Goal: Information Seeking & Learning: Learn about a topic

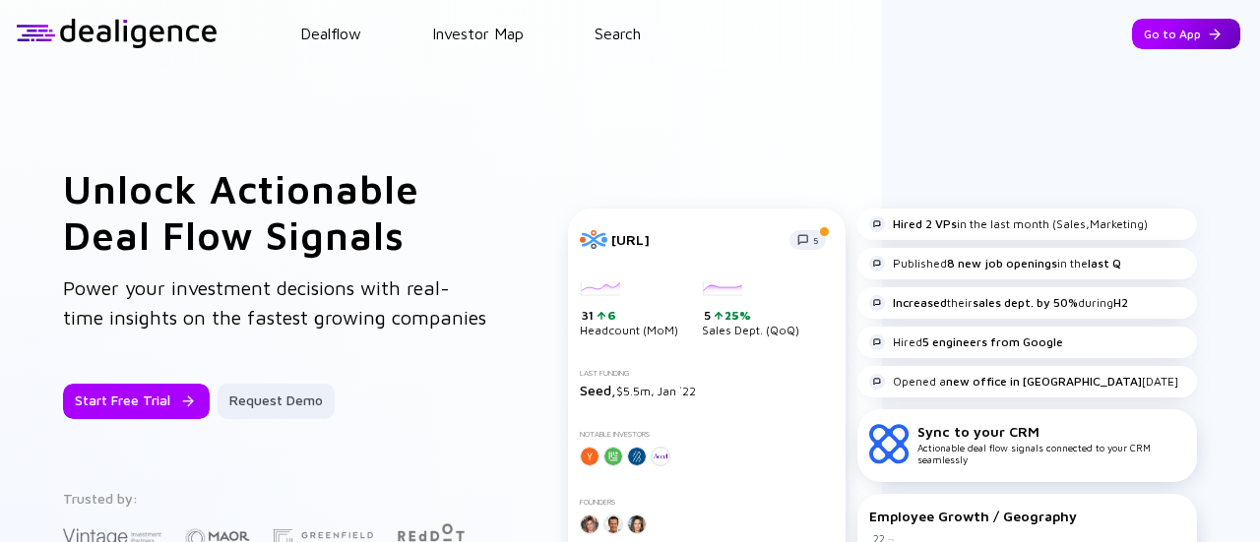
click at [1179, 31] on div "Go to App" at bounding box center [1186, 34] width 108 height 31
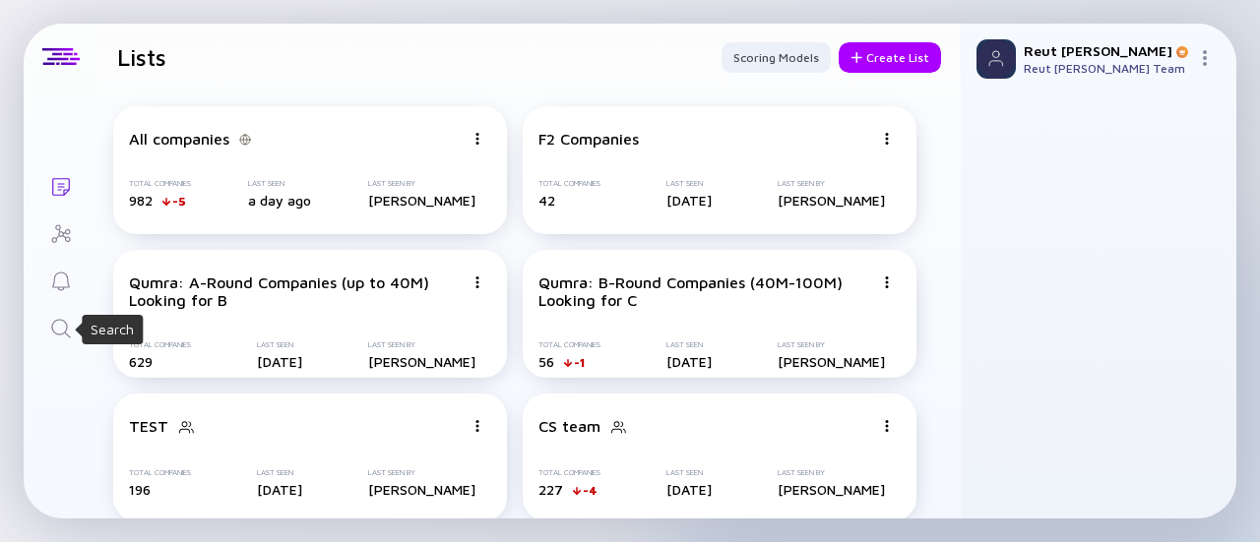
click at [60, 328] on icon "Search" at bounding box center [61, 329] width 24 height 24
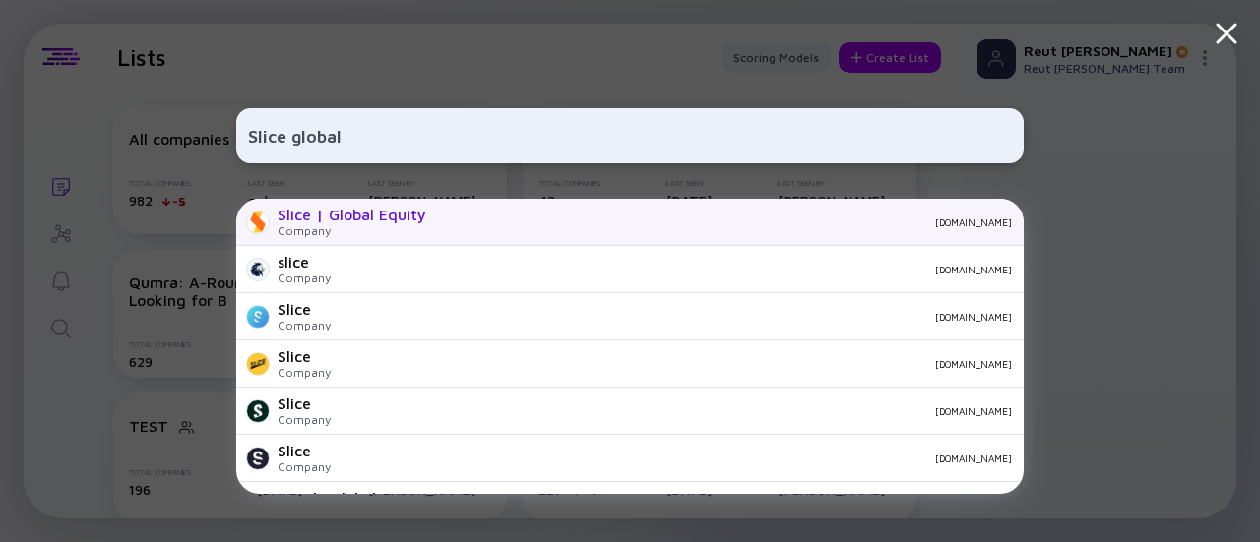
type input "Slice global"
click at [364, 215] on div "Slice | Global Equity" at bounding box center [351, 215] width 149 height 18
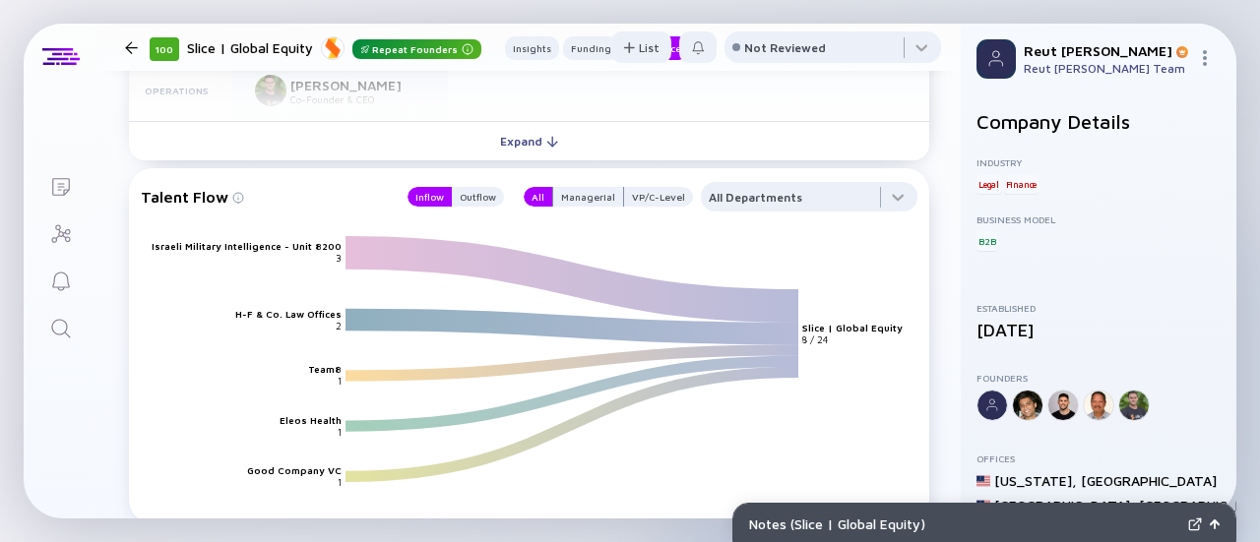
scroll to position [2109, 0]
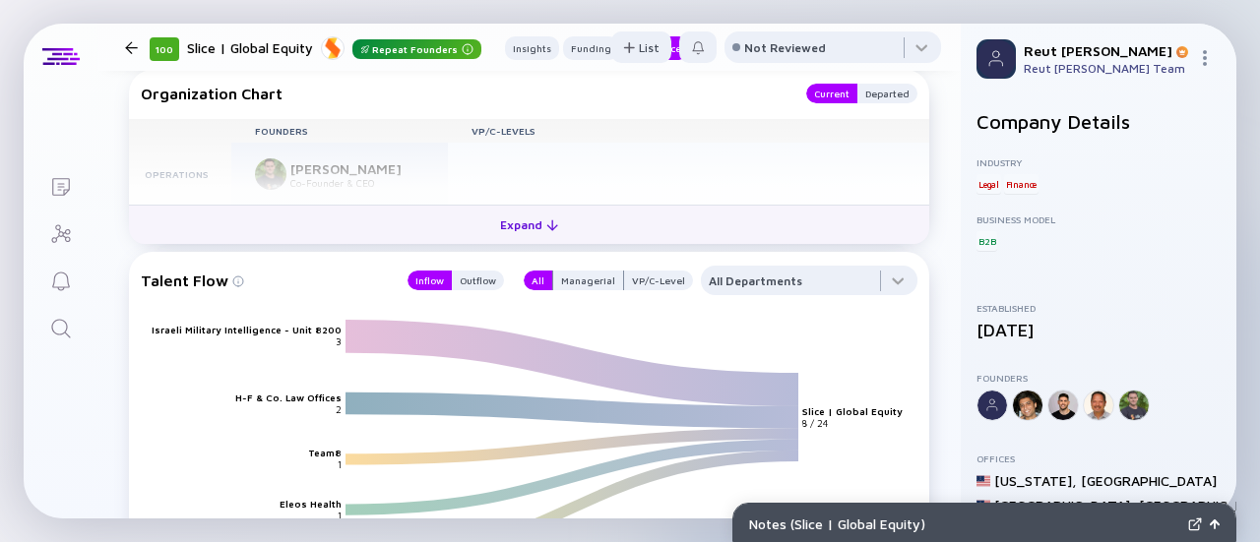
click at [381, 214] on button "Expand" at bounding box center [529, 224] width 800 height 39
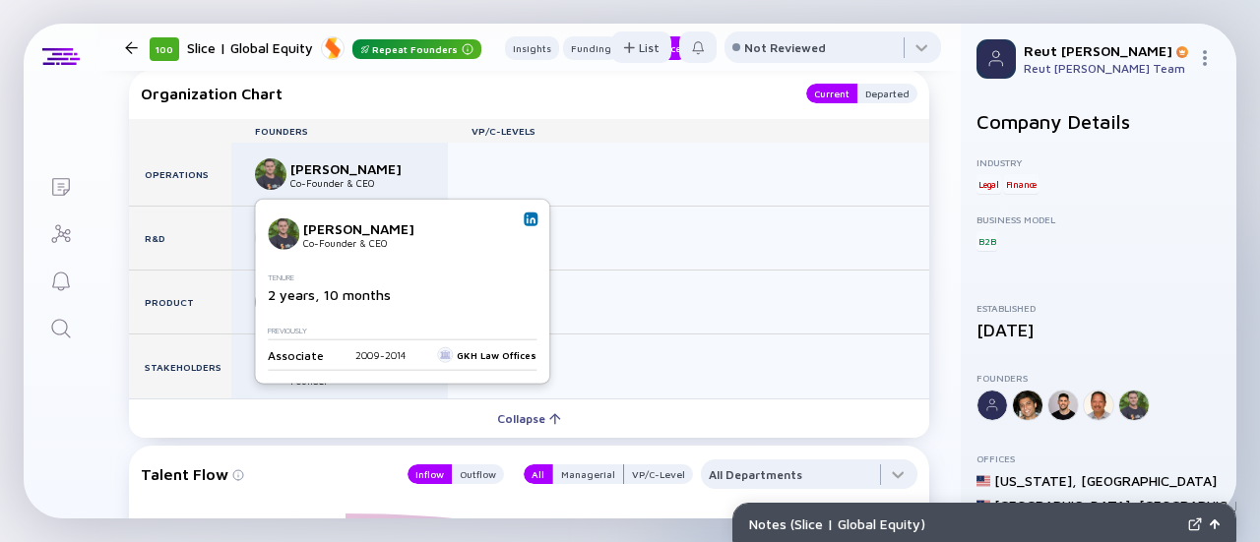
click at [526, 221] on img at bounding box center [530, 220] width 10 height 10
